Goal: Task Accomplishment & Management: Use online tool/utility

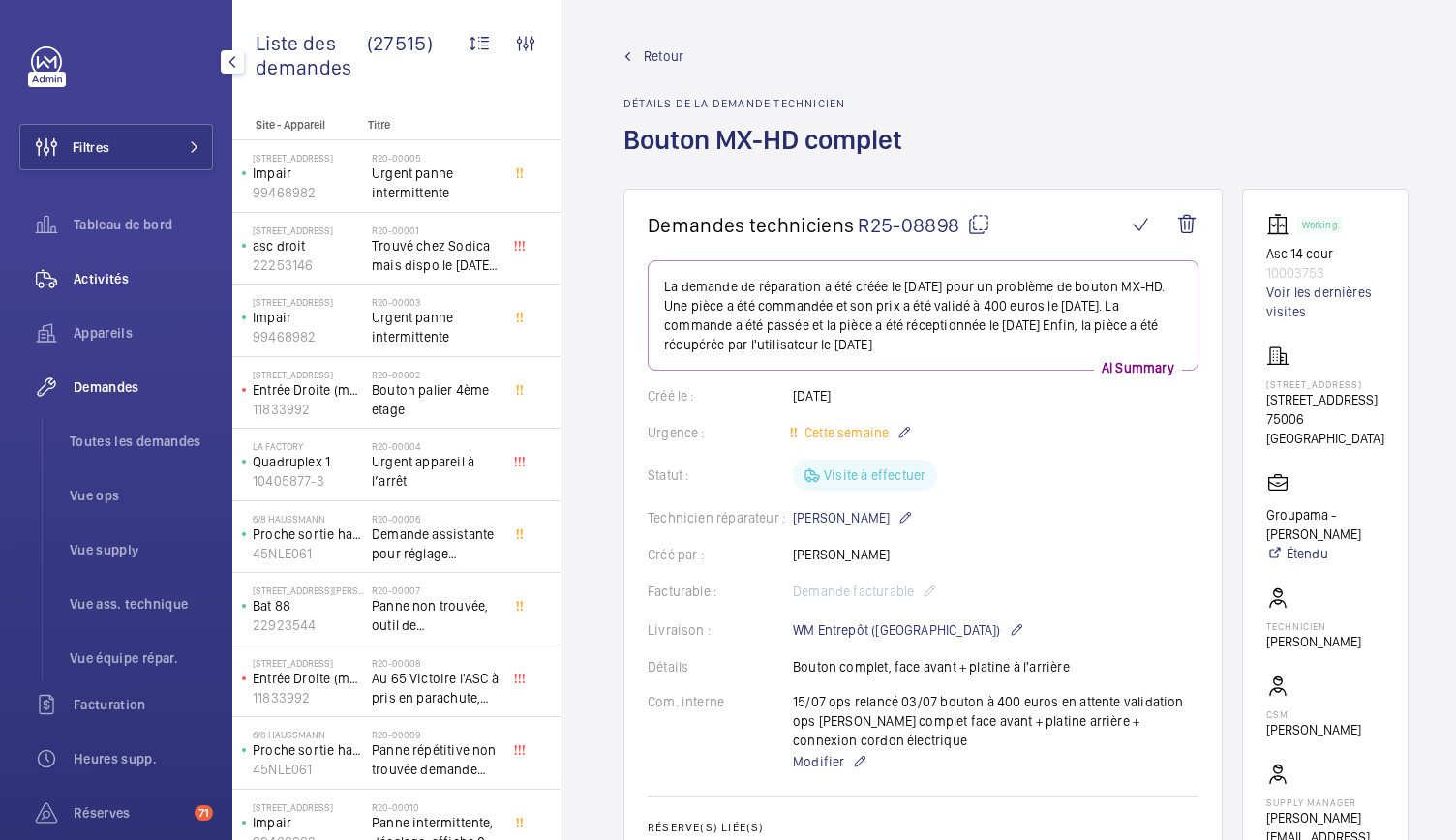
click at [87, 261] on div "Activités" at bounding box center [116, 279] width 194 height 47
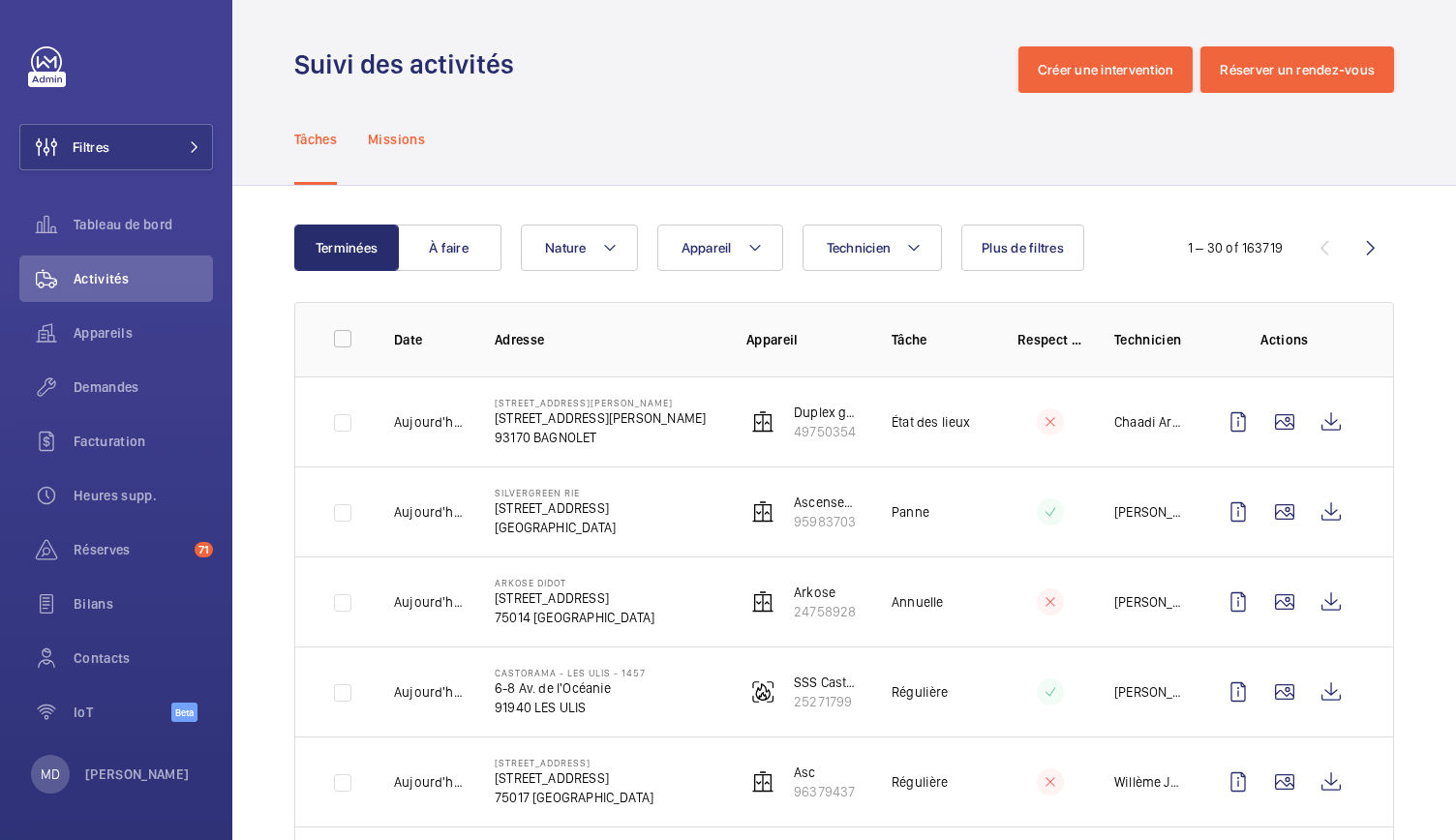
click at [404, 142] on p "Missions" at bounding box center [396, 140] width 57 height 19
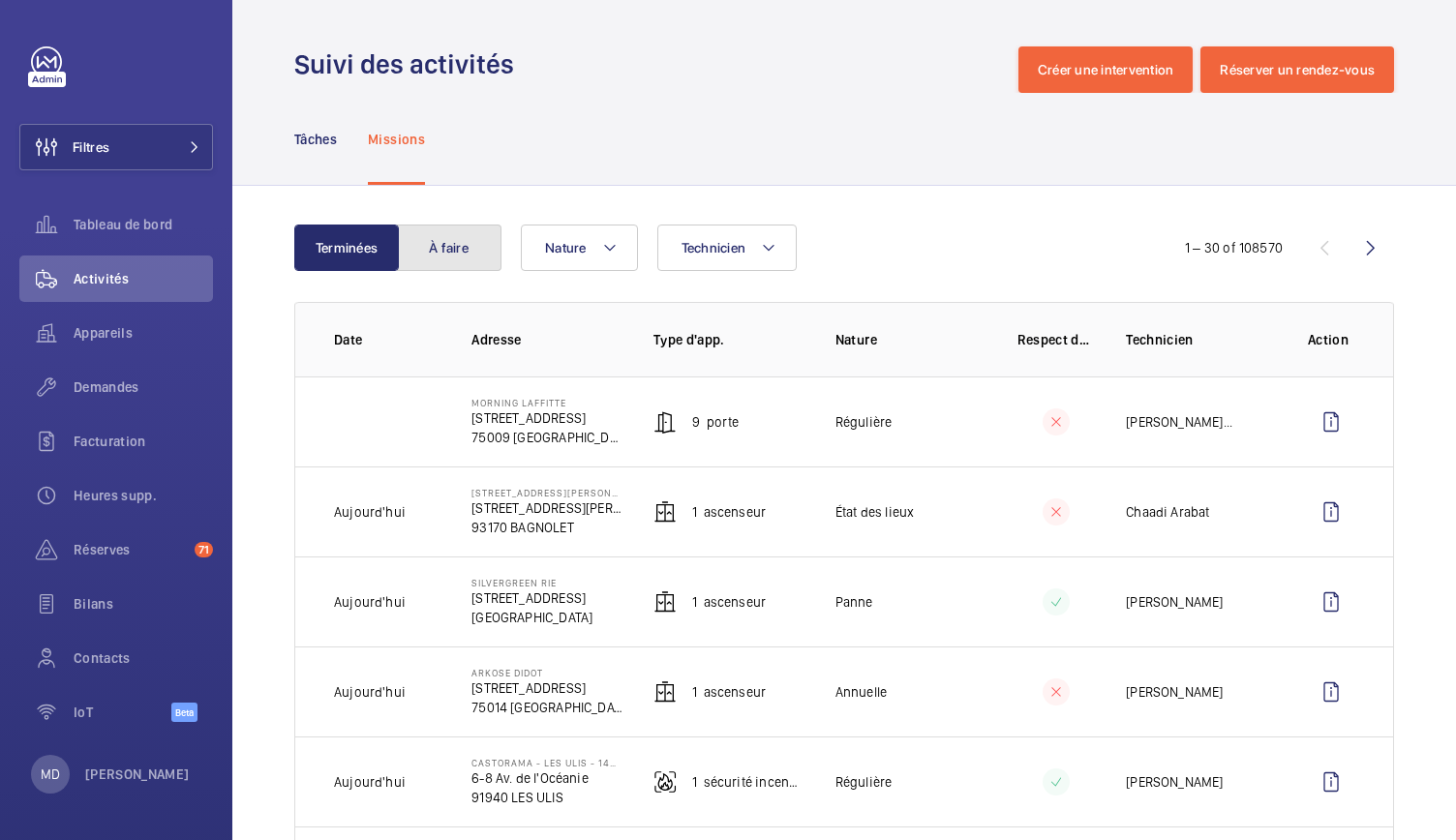
click at [446, 257] on button "À faire" at bounding box center [449, 248] width 105 height 47
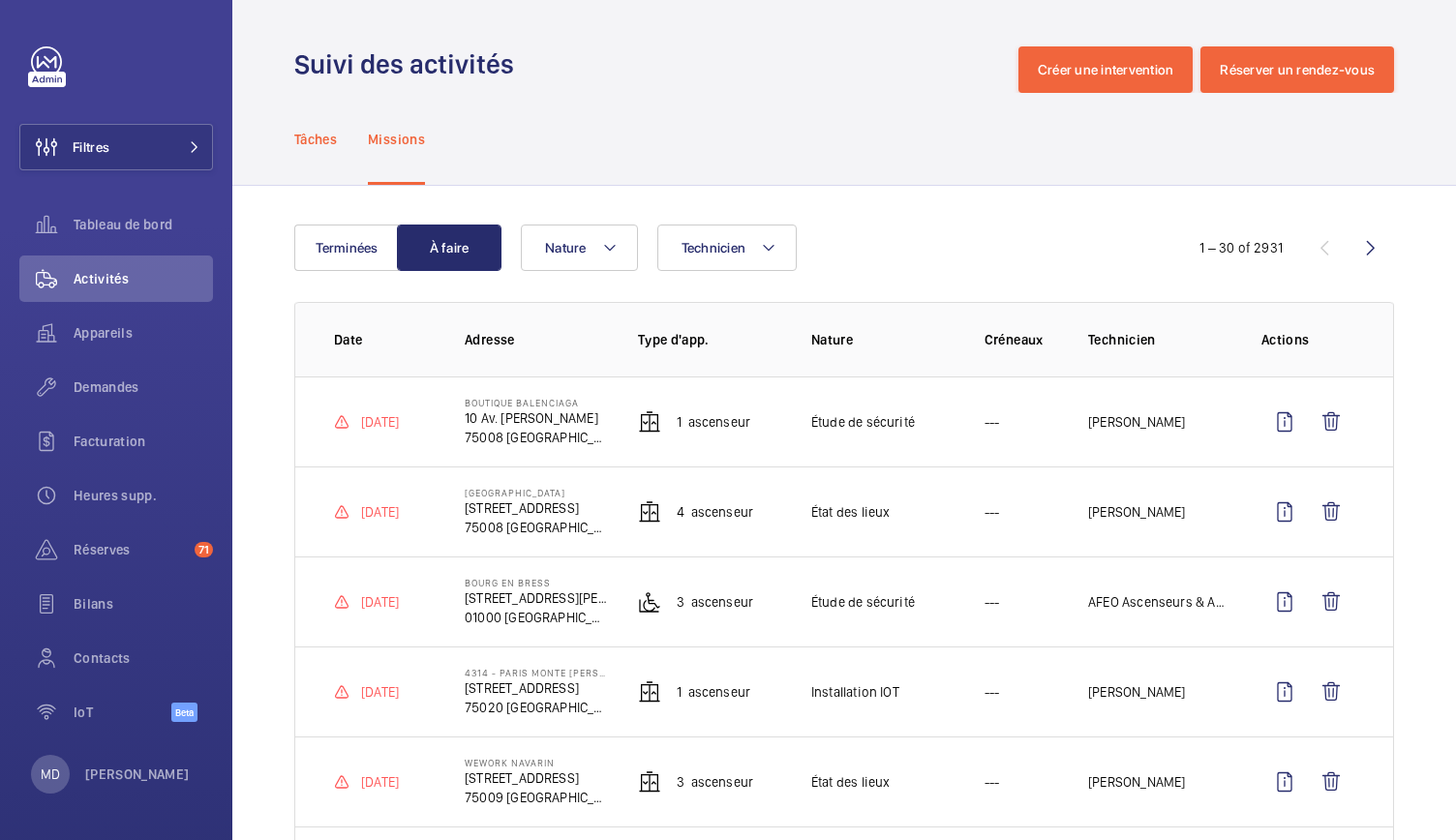
click at [304, 141] on p "Tâches" at bounding box center [316, 140] width 43 height 19
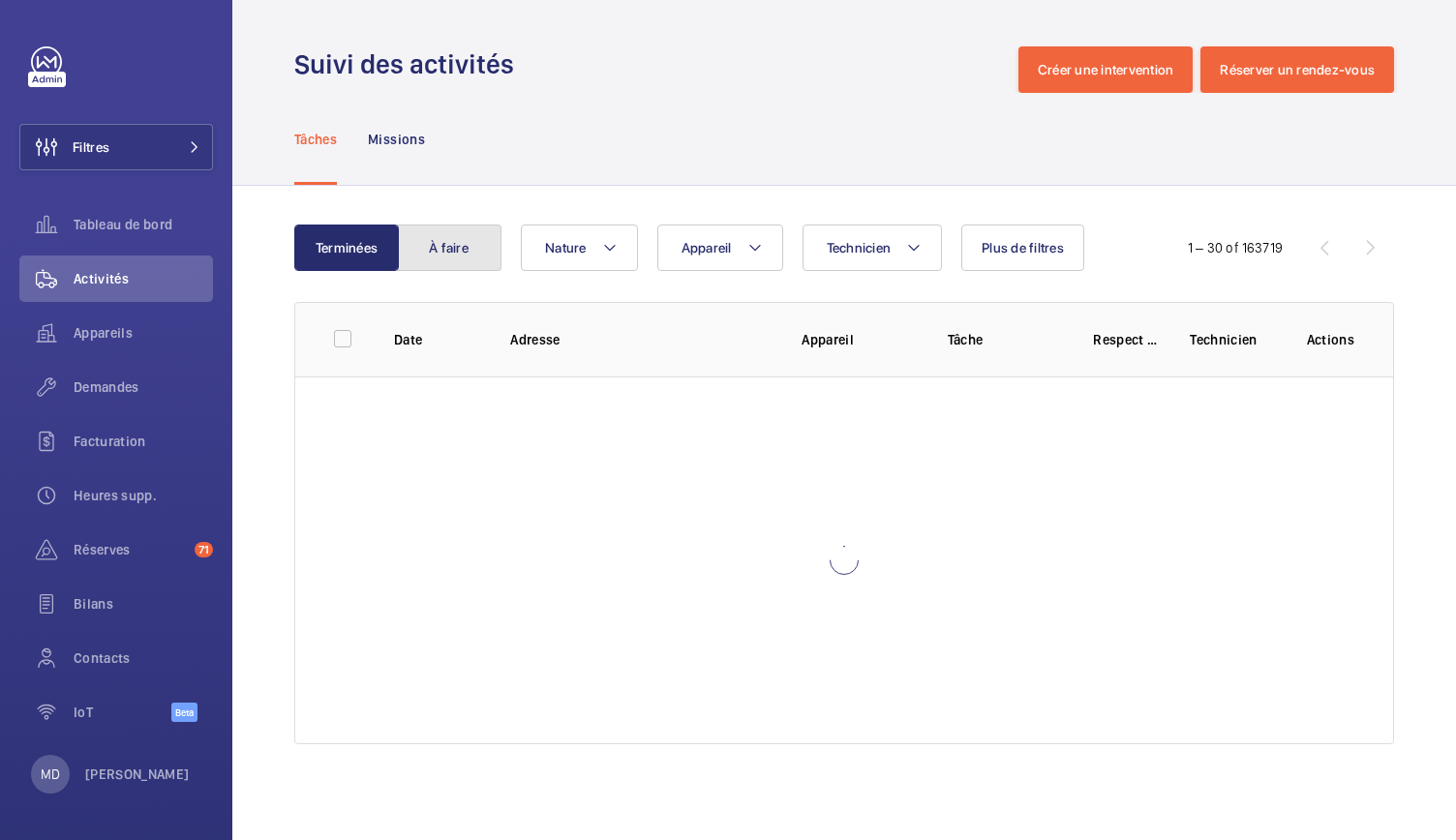
click at [438, 226] on button "À faire" at bounding box center [449, 248] width 105 height 47
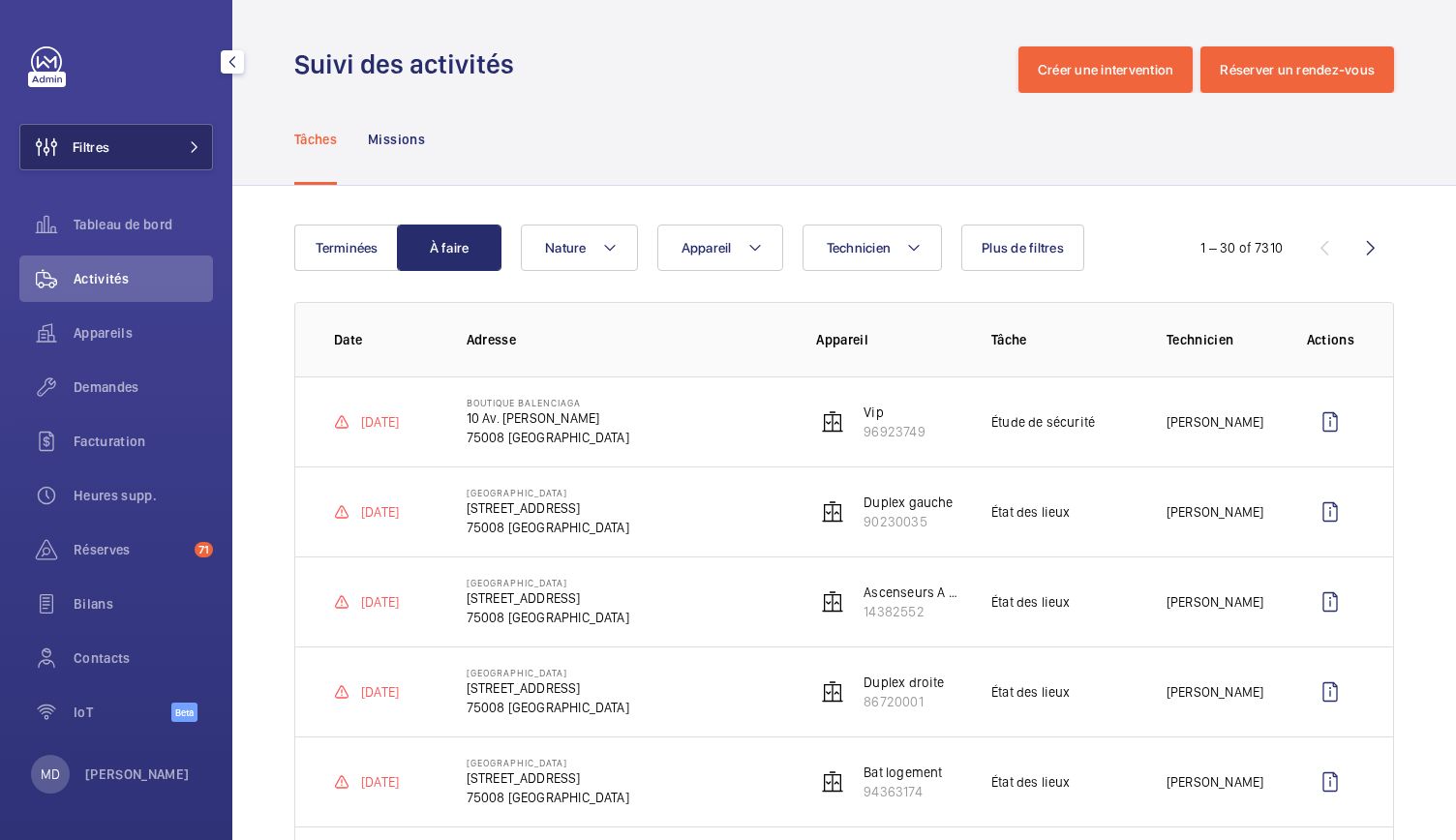
click at [187, 162] on button "Filtres" at bounding box center [116, 147] width 194 height 47
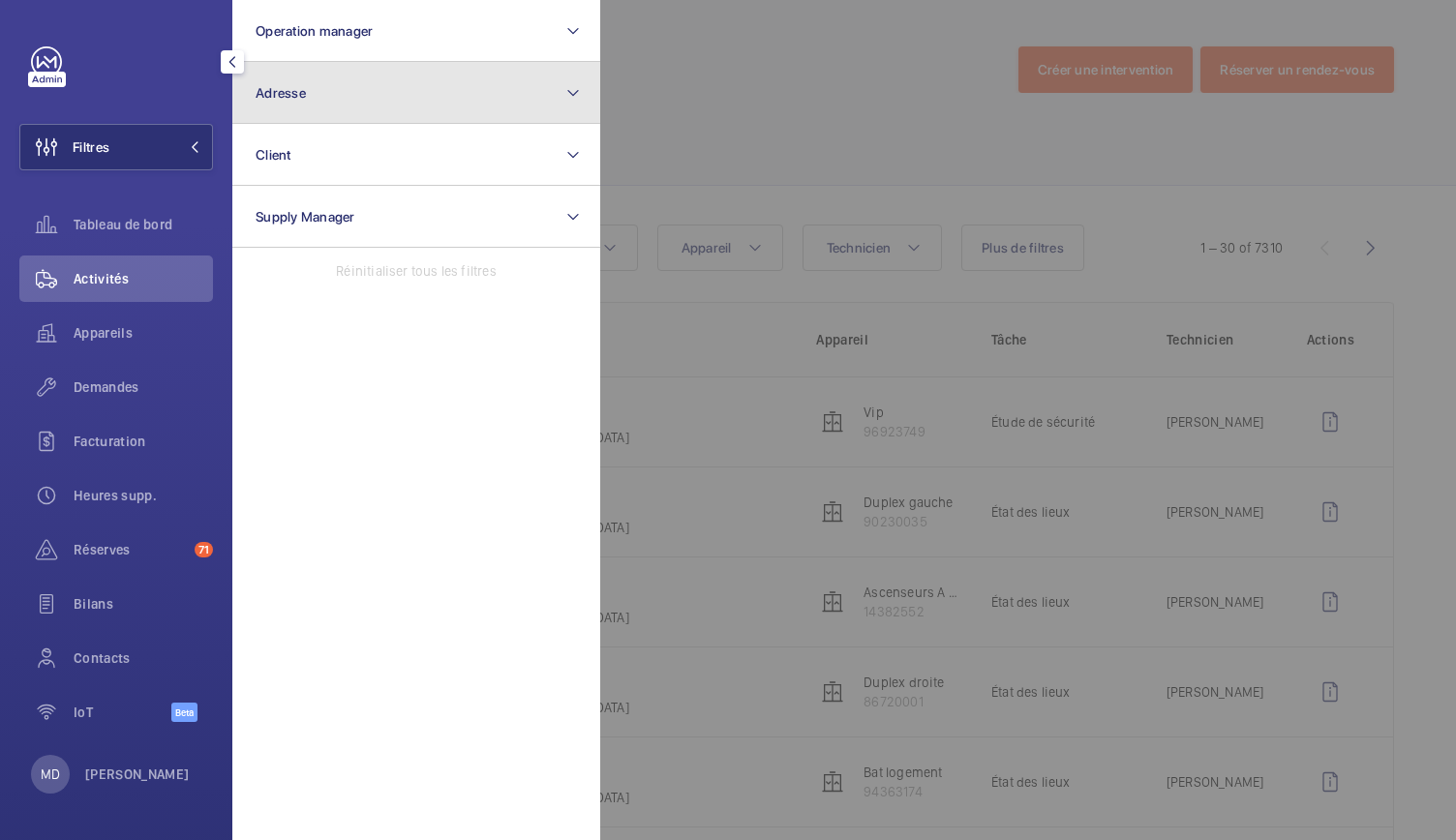
click at [316, 113] on button "Adresse" at bounding box center [417, 93] width 368 height 62
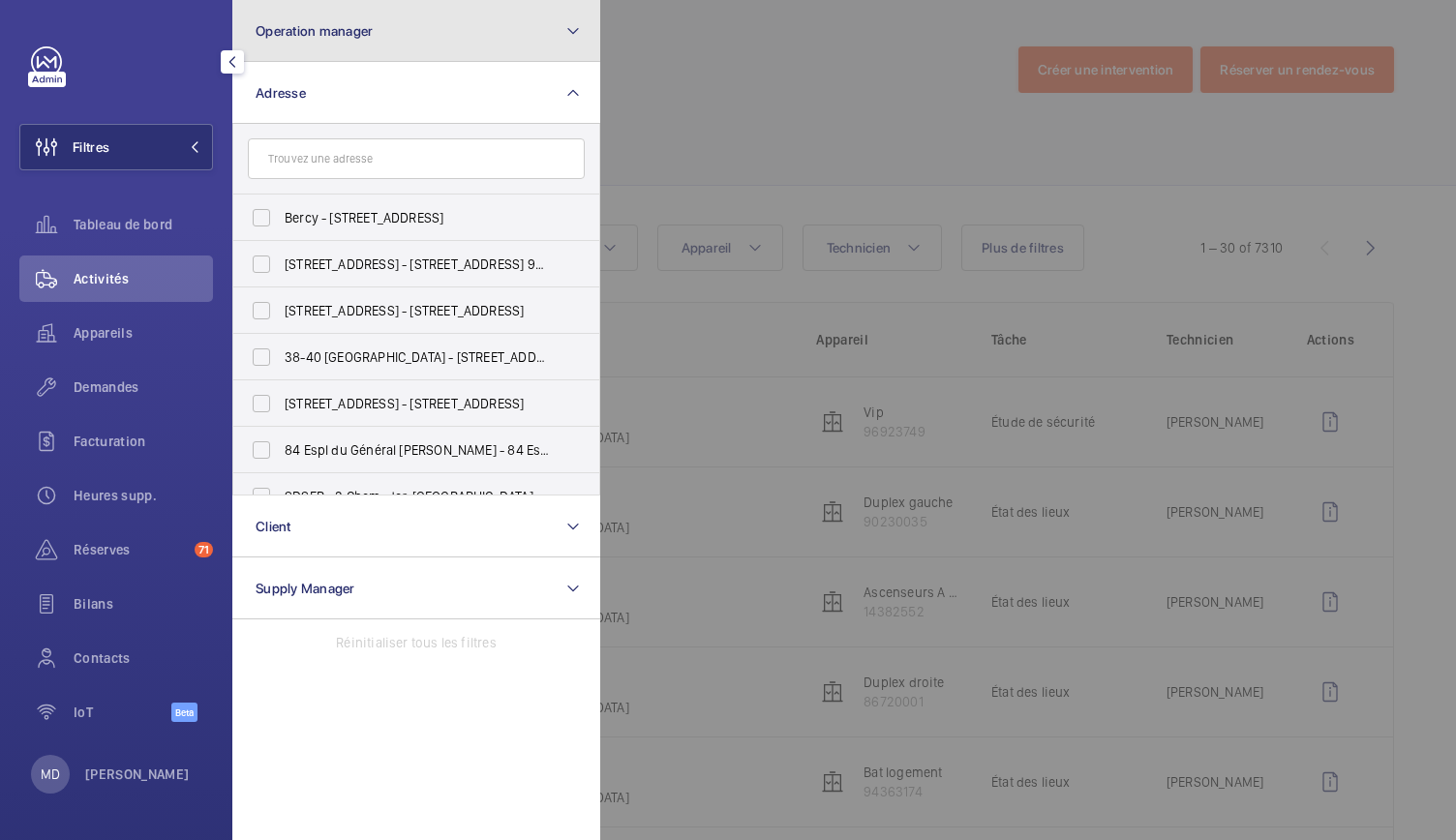
click at [336, 35] on span "Operation manager" at bounding box center [314, 31] width 117 height 16
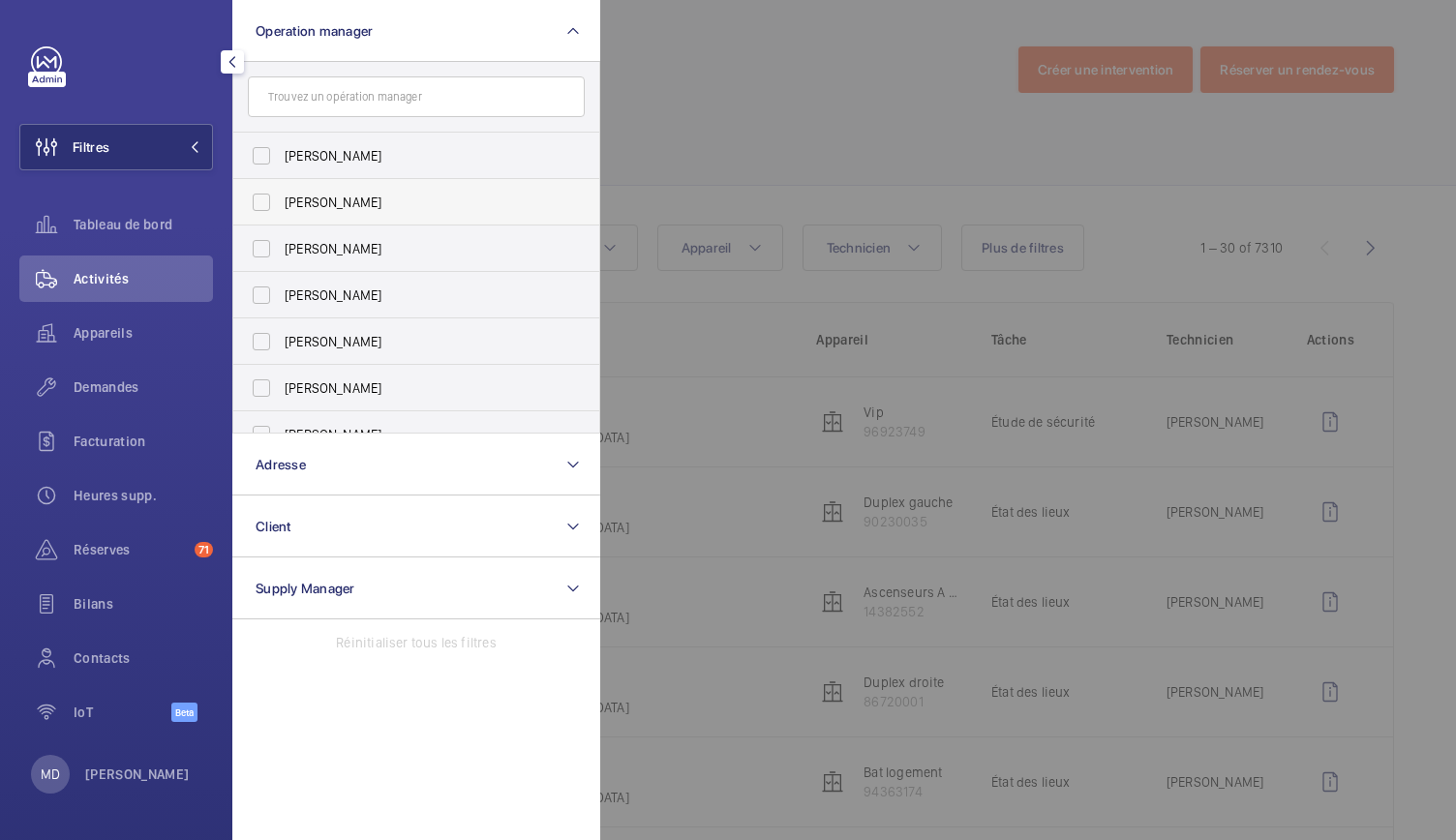
click at [254, 208] on label "[PERSON_NAME]" at bounding box center [402, 202] width 337 height 47
click at [254, 208] on input "[PERSON_NAME]" at bounding box center [262, 202] width 39 height 39
checkbox input "true"
click at [720, 102] on div at bounding box center [1327, 420] width 1456 height 840
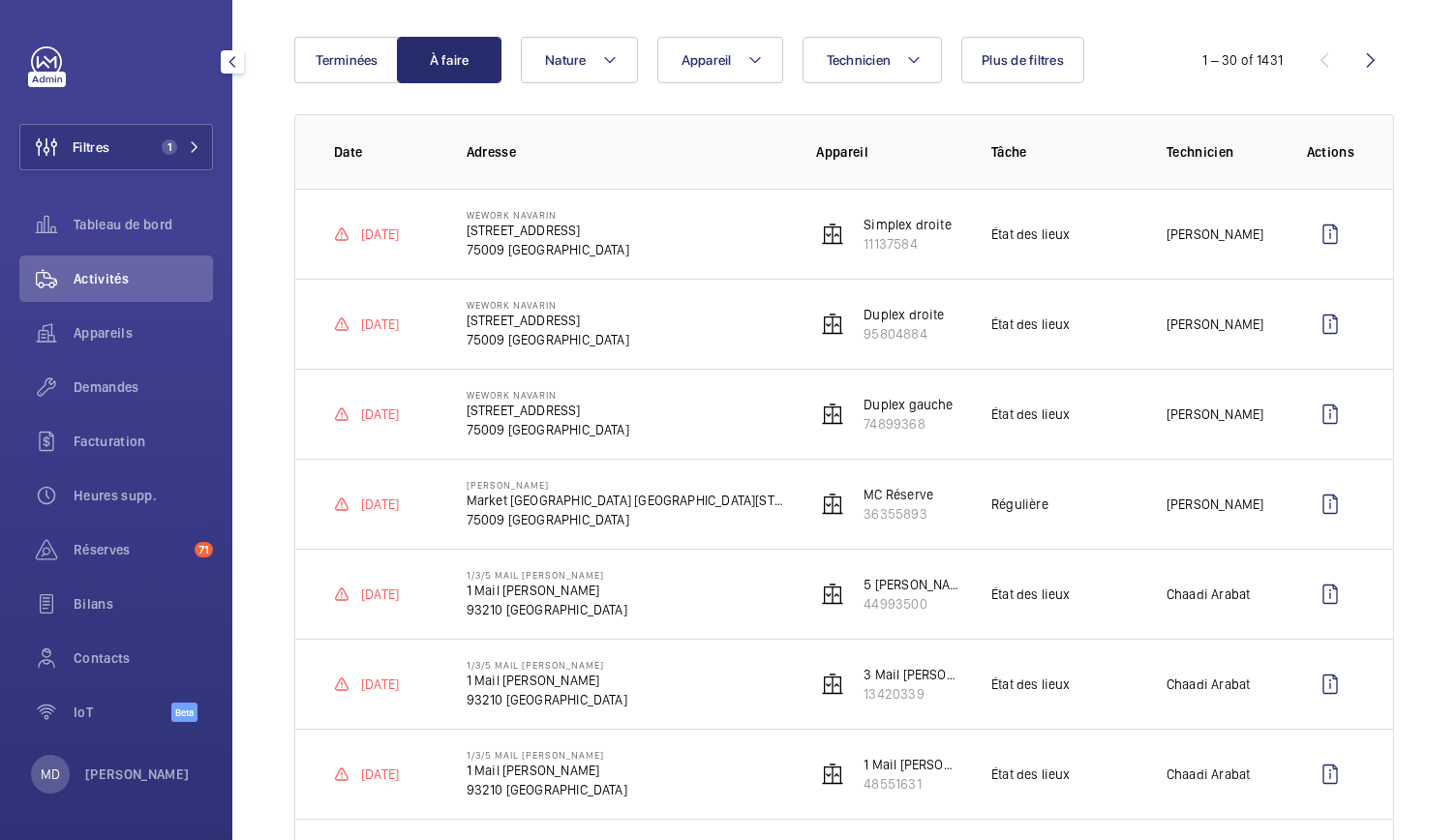
scroll to position [184, 0]
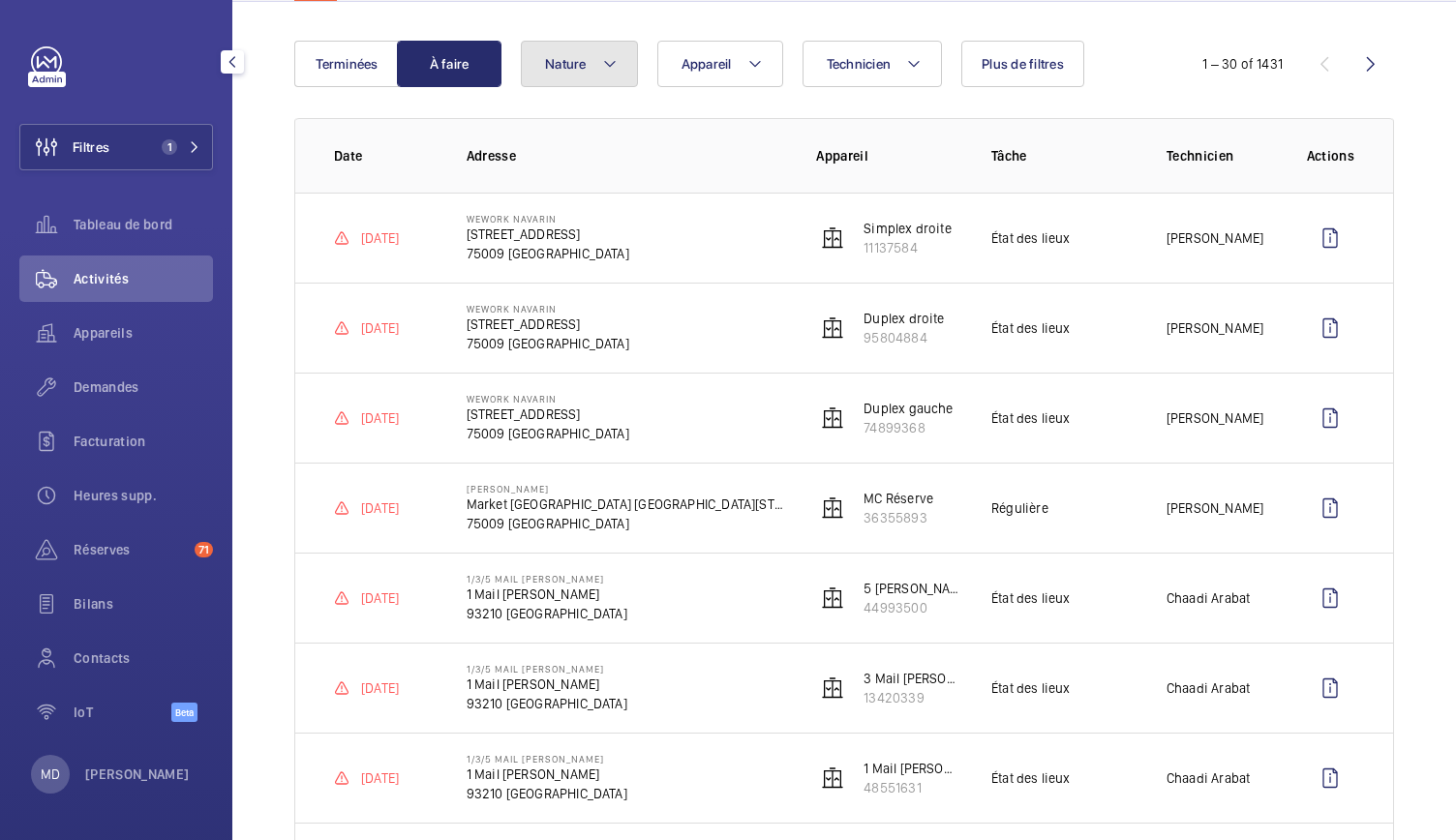
click at [607, 55] on mat-icon at bounding box center [609, 64] width 15 height 23
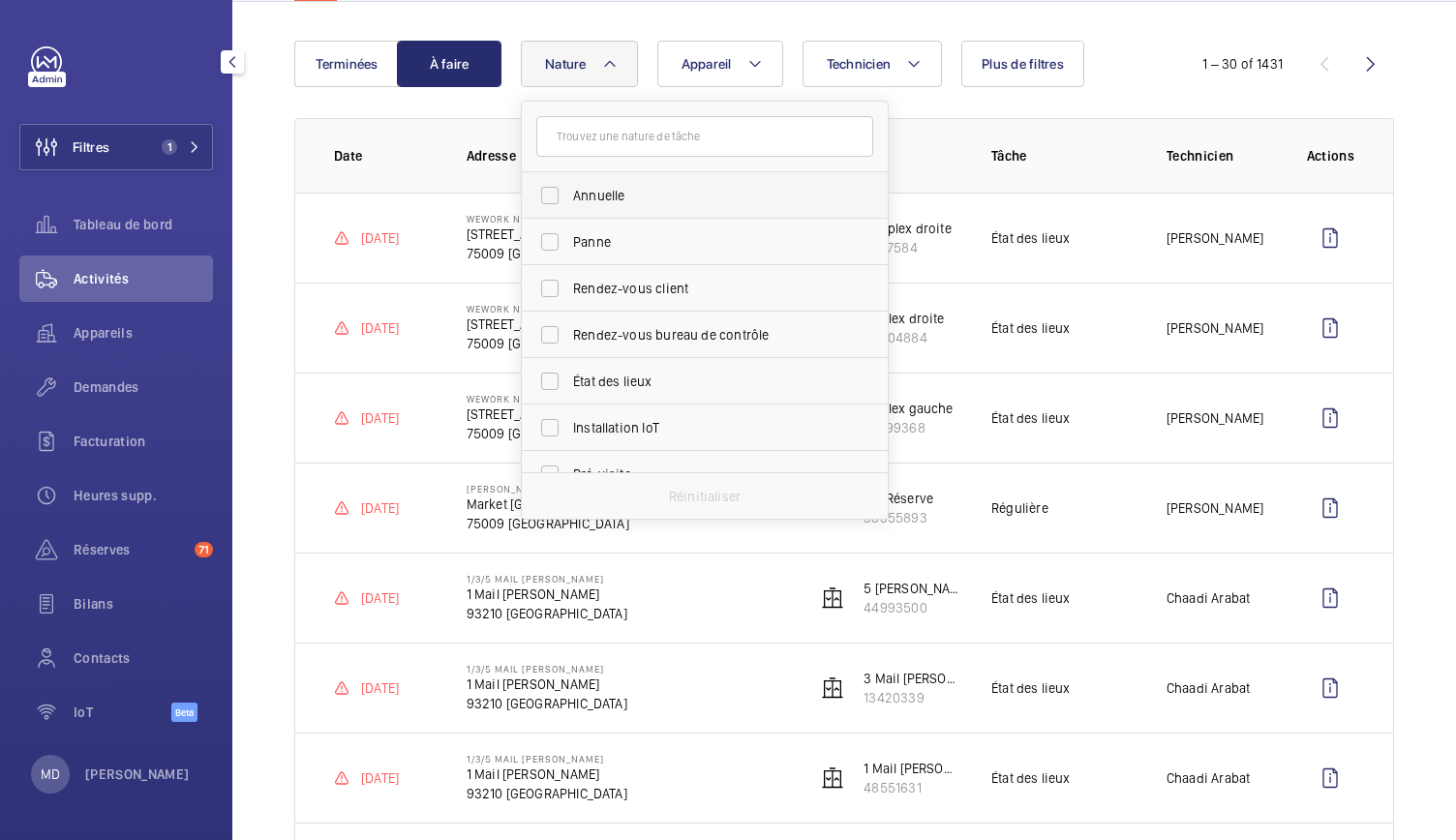
click at [553, 193] on label "Annuelle" at bounding box center [691, 196] width 337 height 47
click at [553, 193] on input "Annuelle" at bounding box center [550, 196] width 39 height 39
checkbox input "true"
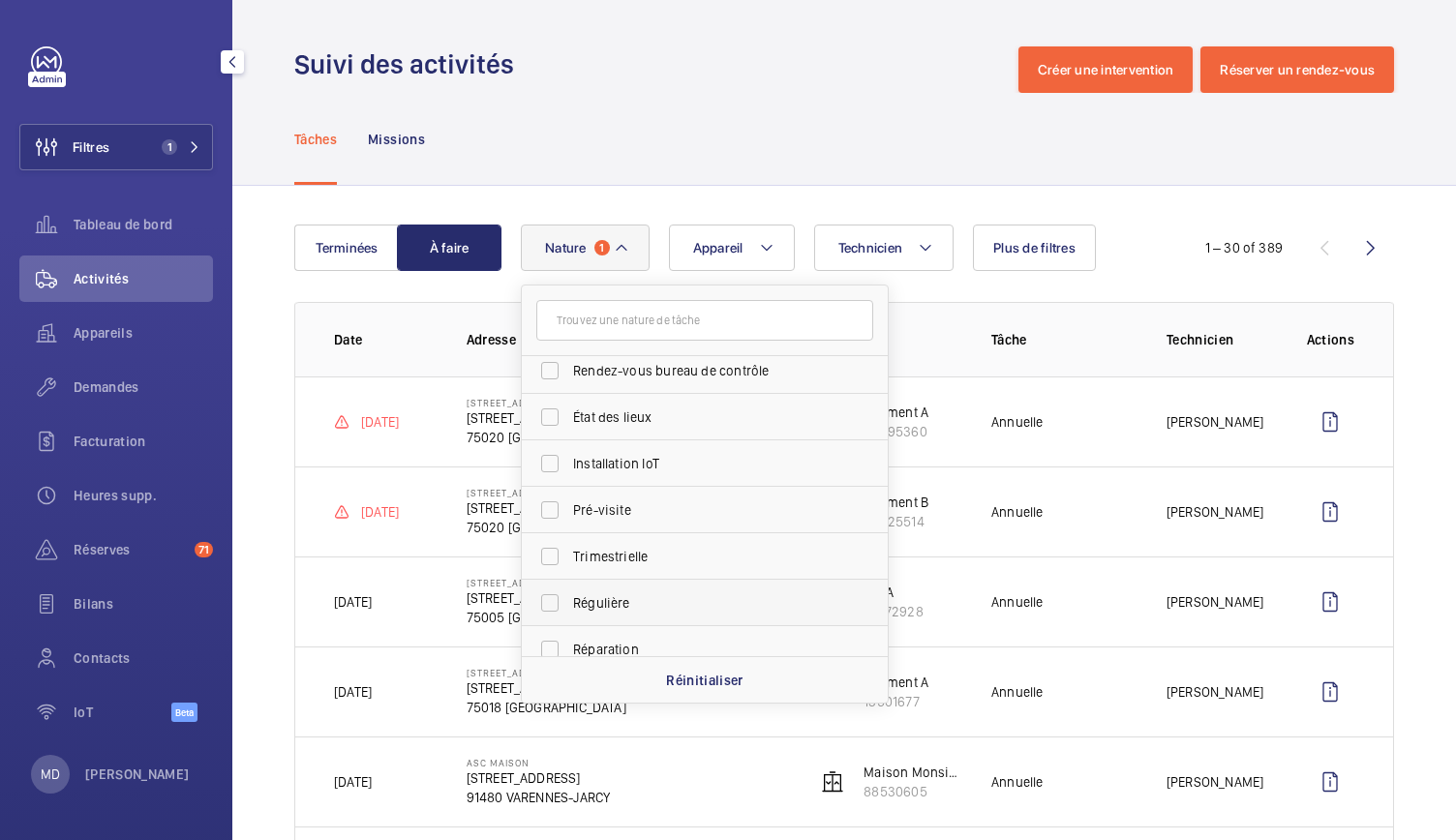
scroll to position [166, 0]
click at [594, 579] on span "Régulière" at bounding box center [705, 585] width 266 height 19
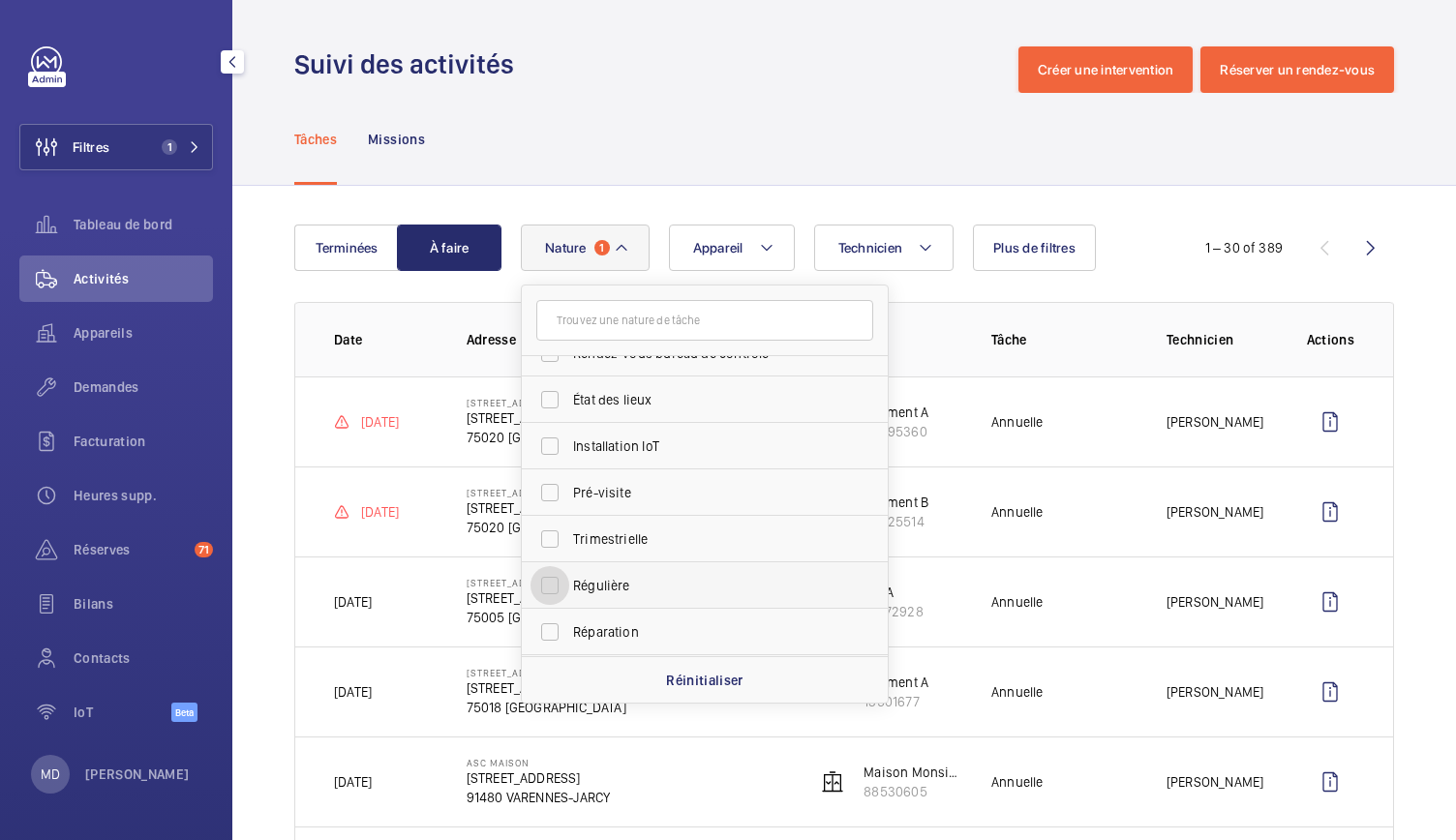
click at [569, 579] on input "Régulière" at bounding box center [550, 585] width 39 height 39
click at [594, 579] on span "Régulière" at bounding box center [705, 585] width 266 height 19
click at [569, 579] on input "Régulière" at bounding box center [550, 585] width 39 height 39
checkbox input "false"
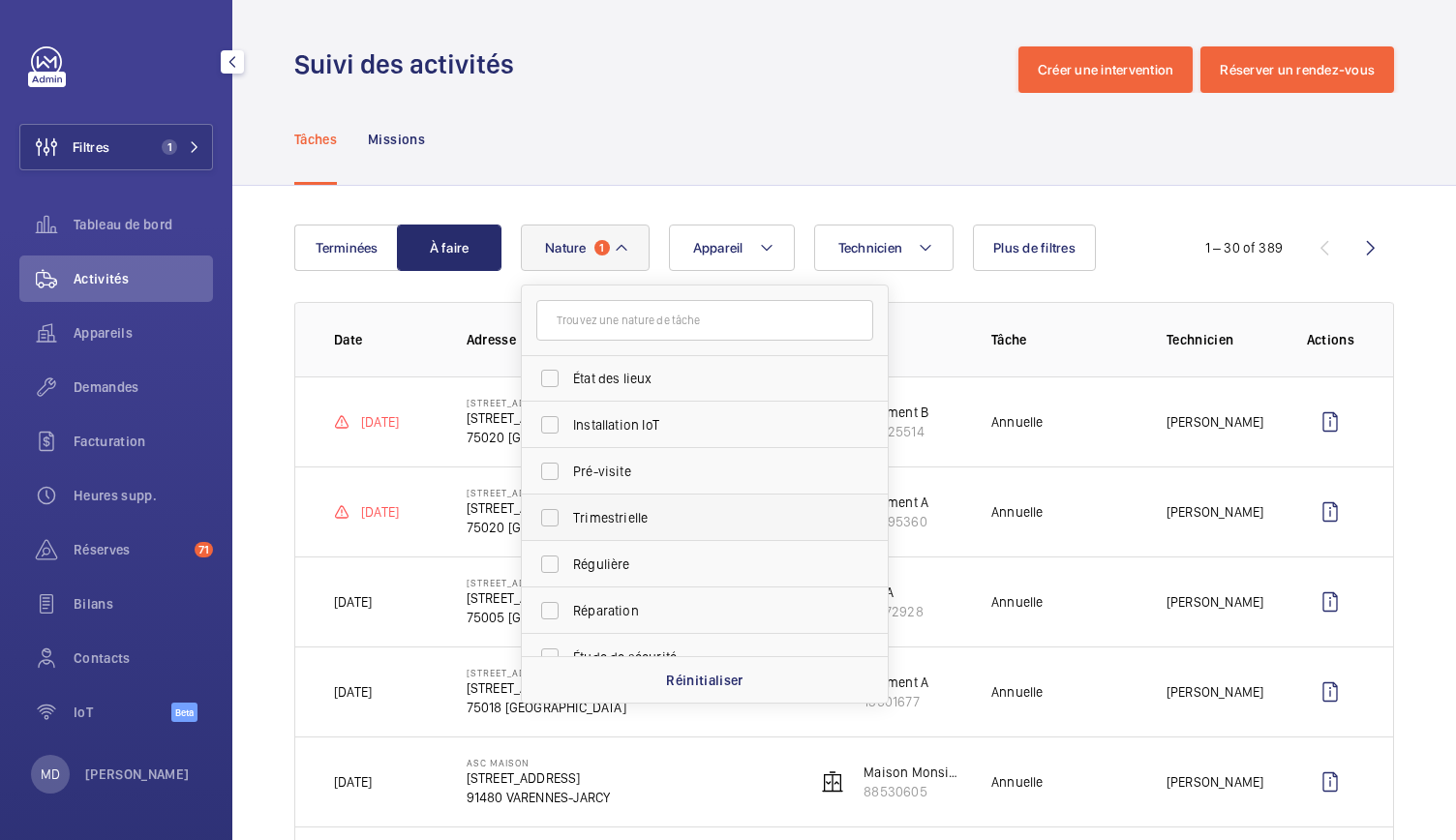
click at [598, 519] on span "Trimestrielle" at bounding box center [705, 518] width 266 height 19
click at [569, 519] on input "Trimestrielle" at bounding box center [550, 518] width 39 height 39
checkbox input "true"
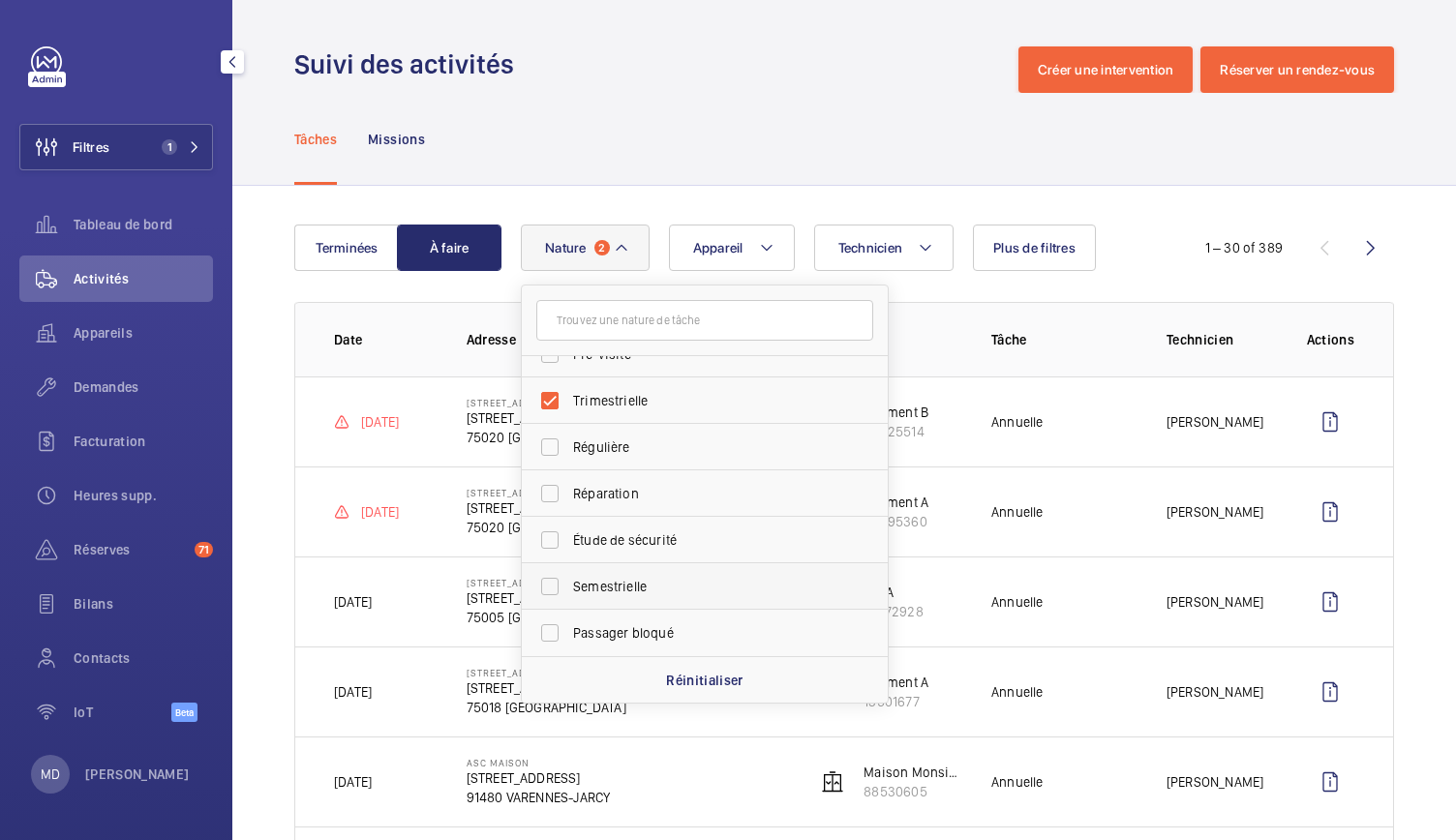
click at [594, 585] on span "Semestrielle" at bounding box center [705, 586] width 266 height 19
click at [569, 585] on input "Semestrielle" at bounding box center [550, 586] width 39 height 39
checkbox input "true"
click at [628, 156] on div "Tâches Missions" at bounding box center [844, 139] width 1100 height 92
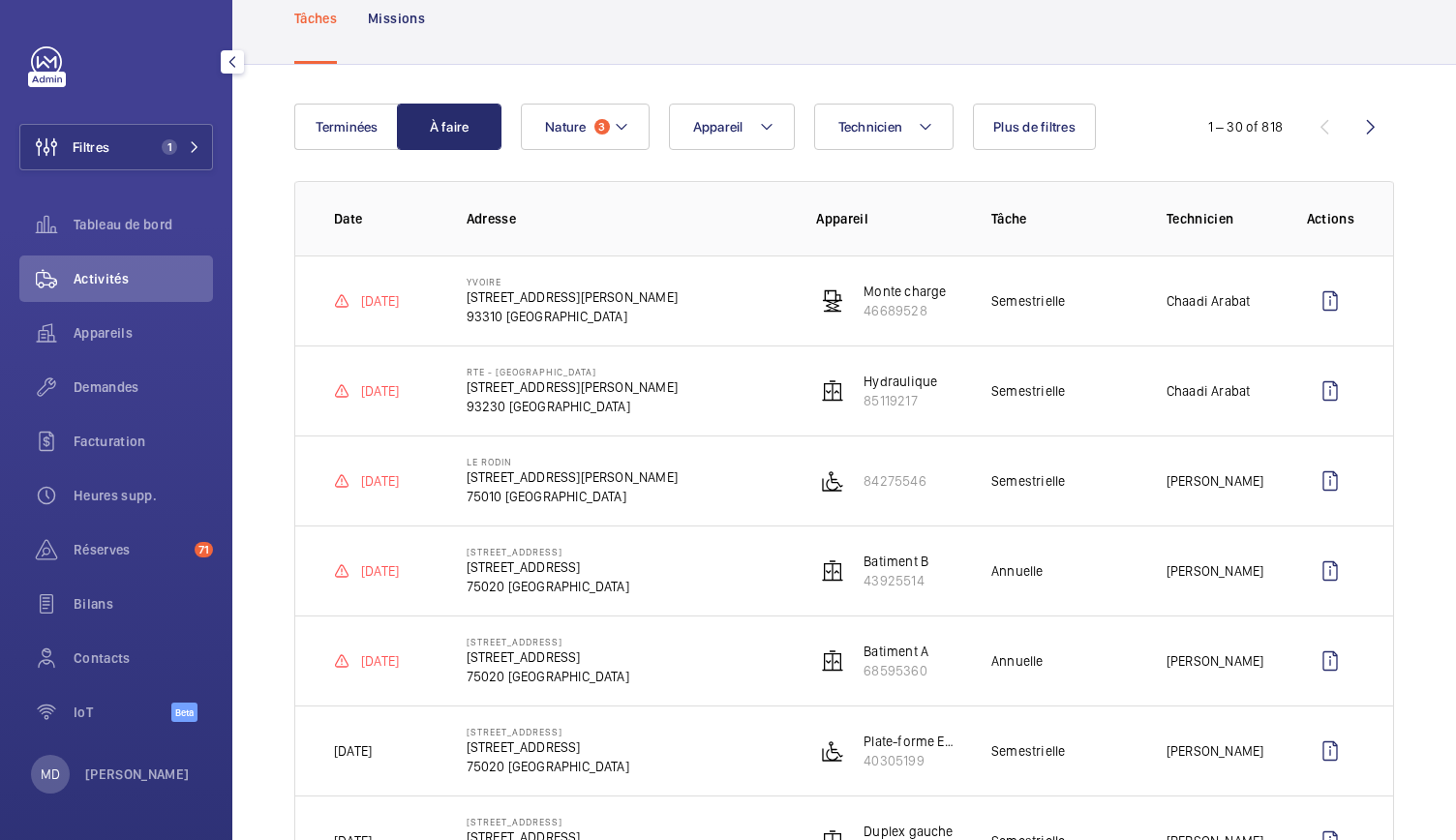
scroll to position [120, 0]
